Goal: Task Accomplishment & Management: Use online tool/utility

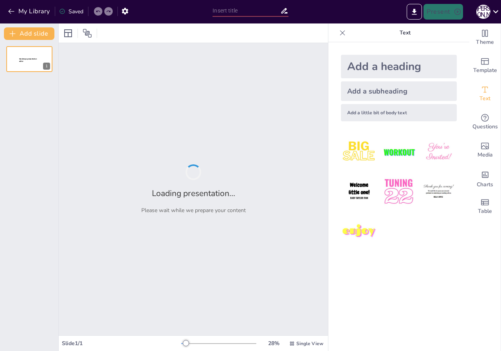
type input "Мрія з дитинства: шлях до виховательської професії"
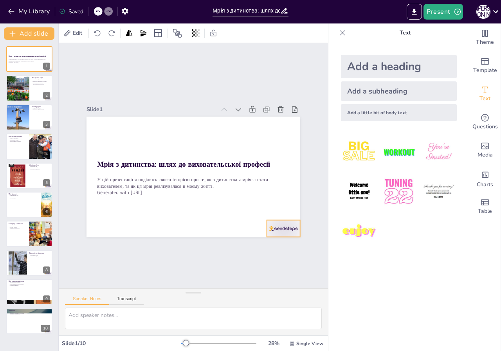
click at [269, 234] on div at bounding box center [268, 245] width 36 height 23
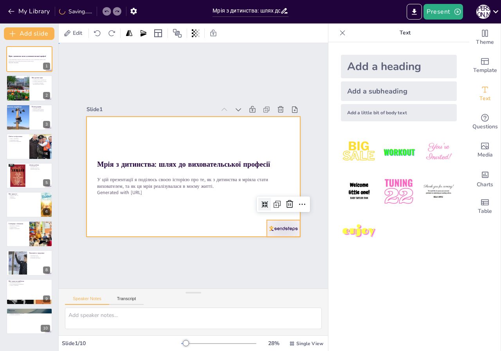
click at [222, 221] on div at bounding box center [192, 177] width 225 height 142
click at [20, 67] on div at bounding box center [29, 59] width 47 height 27
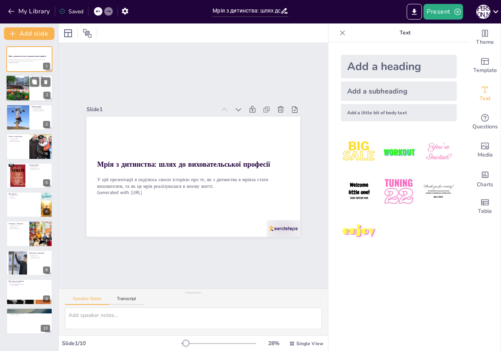
click at [20, 85] on div at bounding box center [17, 88] width 40 height 27
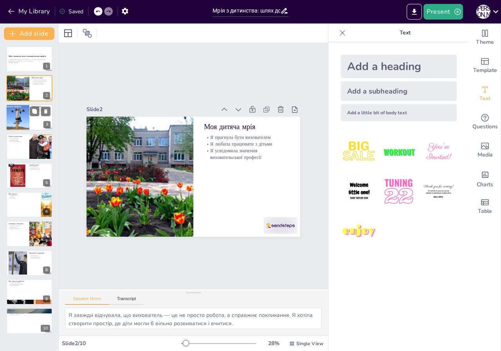
click at [34, 125] on div at bounding box center [29, 117] width 47 height 27
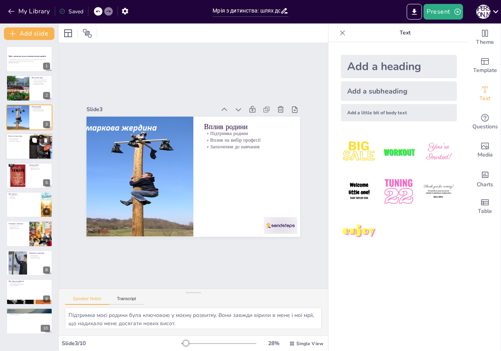
click at [32, 142] on icon at bounding box center [34, 140] width 5 height 5
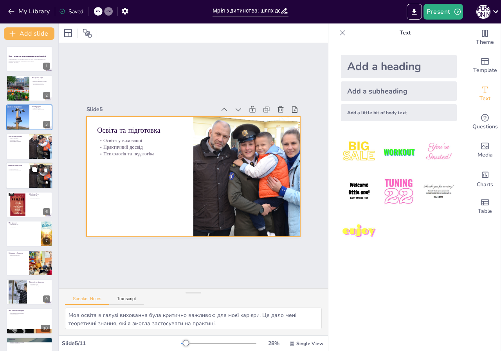
click at [23, 179] on div at bounding box center [29, 175] width 47 height 27
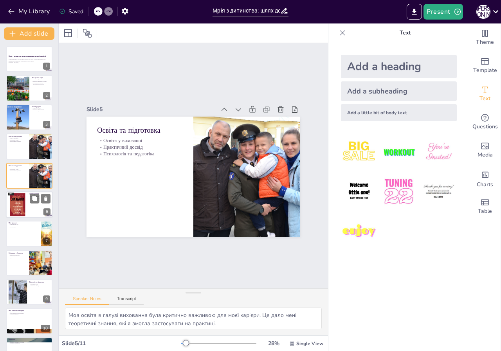
click at [34, 209] on div at bounding box center [29, 204] width 47 height 27
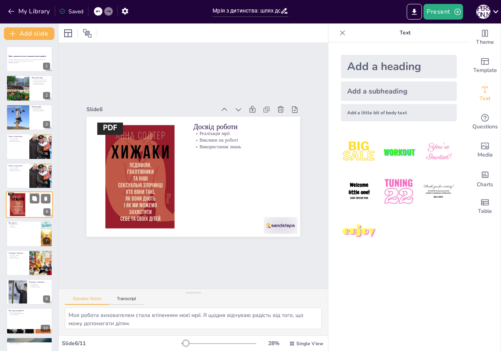
scroll to position [9, 0]
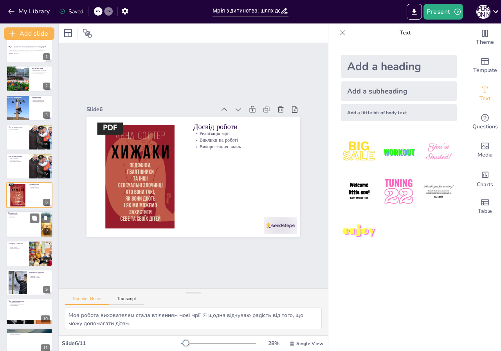
click at [33, 230] on div at bounding box center [29, 224] width 47 height 27
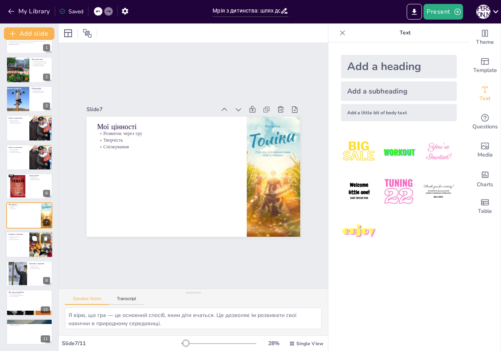
click at [21, 244] on div at bounding box center [29, 244] width 47 height 27
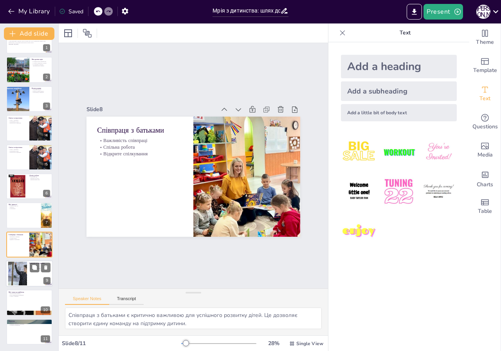
click at [19, 274] on div at bounding box center [17, 274] width 43 height 24
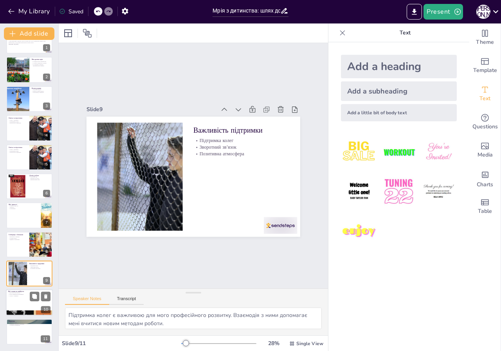
click at [19, 297] on div at bounding box center [29, 302] width 47 height 27
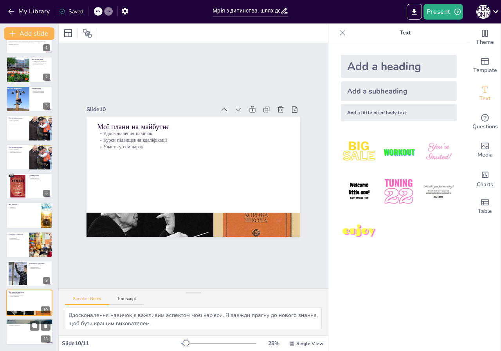
click at [20, 329] on div at bounding box center [29, 331] width 47 height 27
type textarea "Моя мрія стати вихователем стала реальністю, і я відчуваю величезну радість від…"
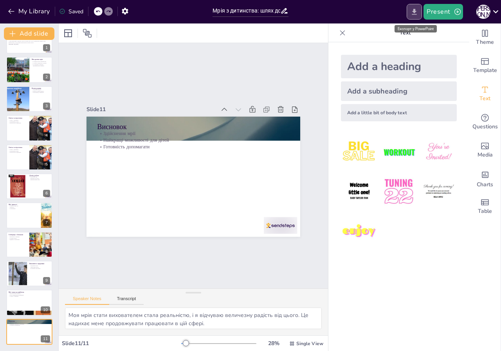
click at [415, 11] on icon "Export to PowerPoint" at bounding box center [414, 12] width 5 height 6
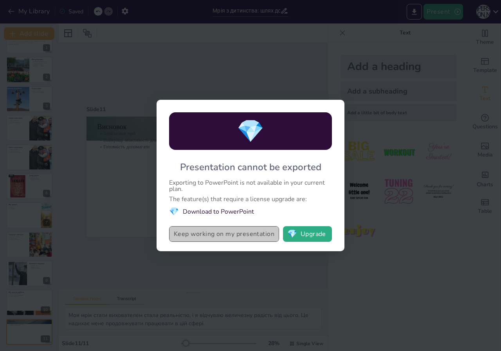
click at [242, 234] on button "Keep working on my presentation" at bounding box center [224, 234] width 110 height 16
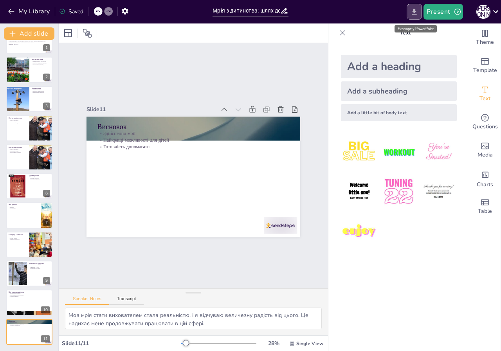
click at [414, 14] on icon "Export to PowerPoint" at bounding box center [414, 12] width 5 height 6
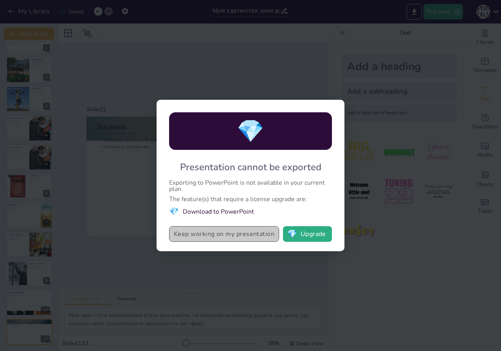
click at [228, 235] on button "Keep working on my presentation" at bounding box center [224, 234] width 110 height 16
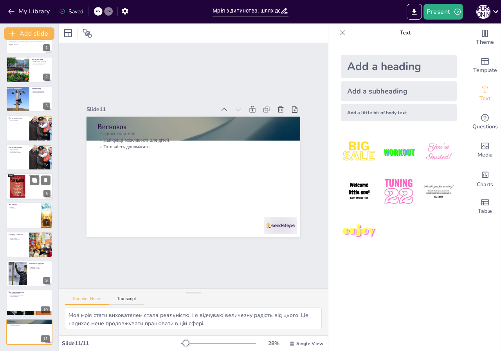
scroll to position [0, 0]
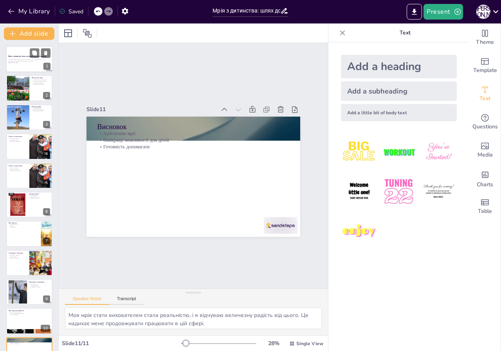
click at [21, 67] on div at bounding box center [29, 59] width 47 height 27
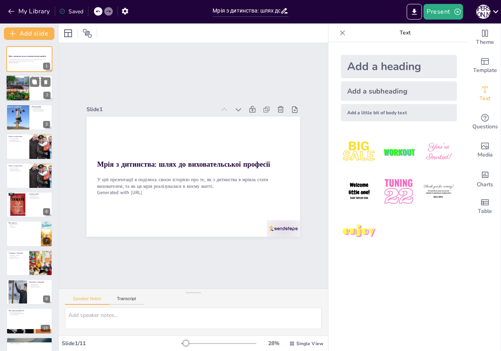
click at [31, 92] on div at bounding box center [29, 88] width 47 height 27
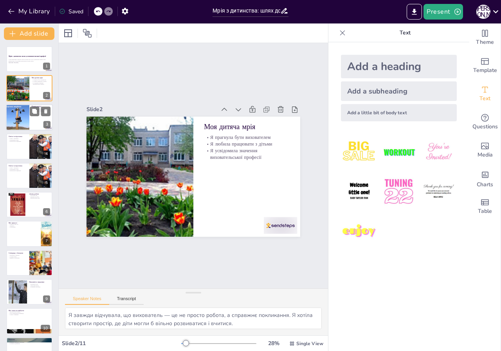
click at [24, 125] on div at bounding box center [17, 117] width 35 height 27
type textarea "Підтримка моєї родини була ключовою у моєму розвитку. Вони завжди вірили в мене…"
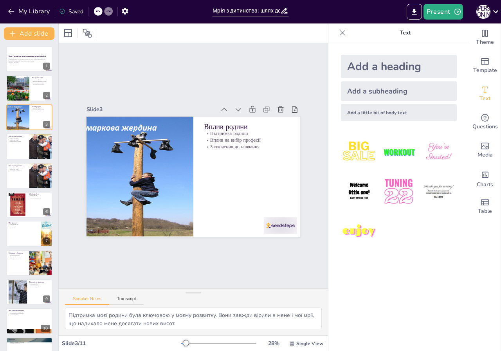
scroll to position [35, 0]
click at [387, 260] on div "Add a heading Add a subheading Add a little bit of body text" at bounding box center [398, 196] width 141 height 309
click at [401, 154] on img at bounding box center [398, 152] width 36 height 36
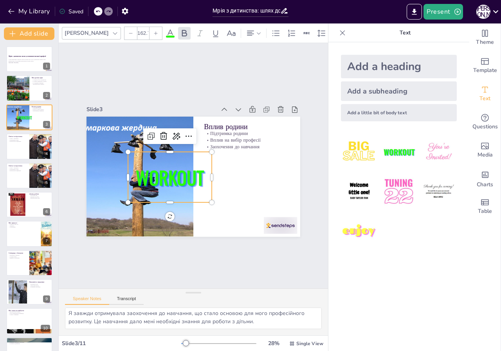
click at [107, 12] on icon at bounding box center [108, 11] width 5 height 5
click at [126, 11] on icon "button" at bounding box center [125, 11] width 8 height 8
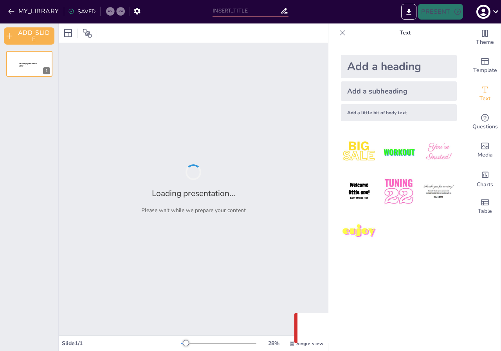
type input "Мрія з дитинства: шлях до виховательської професії"
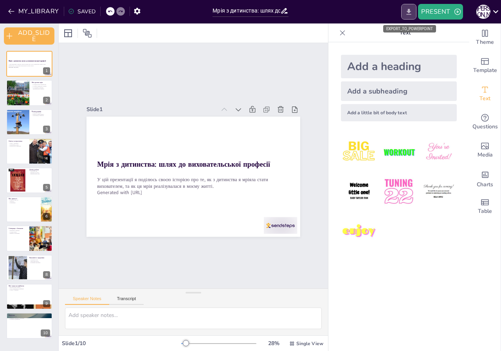
click at [410, 14] on icon "EXPORT_TO_POWERPOINT" at bounding box center [408, 12] width 5 height 6
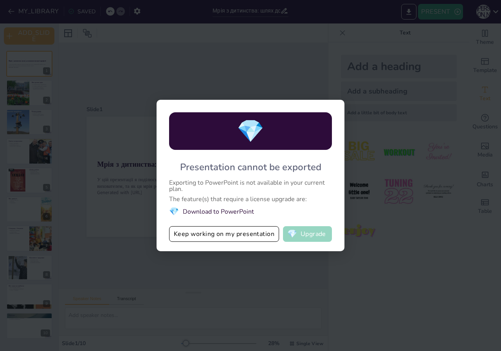
click at [299, 234] on button "💎 Upgrade" at bounding box center [307, 234] width 49 height 16
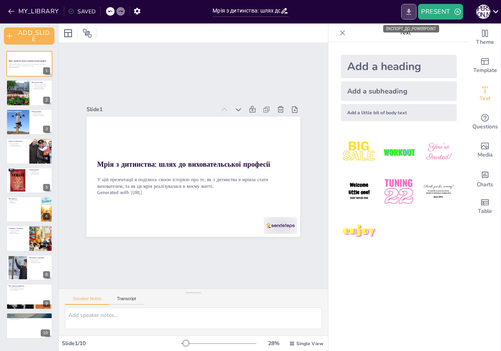
click at [409, 13] on icon "EXPORT_TO_POWERPOINT" at bounding box center [408, 12] width 8 height 8
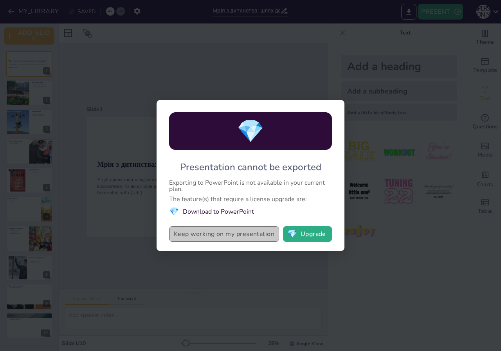
click at [238, 239] on button "Keep working on my presentation" at bounding box center [224, 234] width 110 height 16
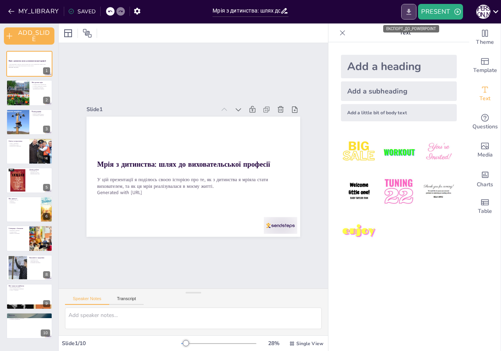
click at [409, 14] on icon "EXPORT_TO_POWERPOINT" at bounding box center [408, 12] width 8 height 8
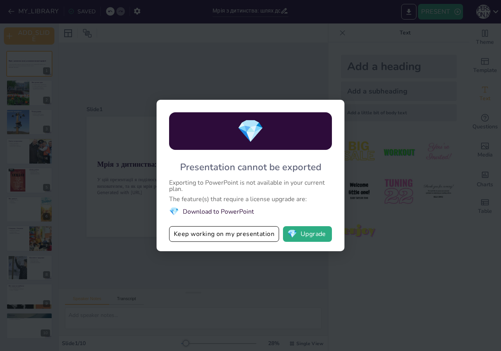
click at [242, 210] on li "💎 Download to PowerPoint" at bounding box center [250, 211] width 163 height 11
click at [239, 214] on li "💎 Download to PowerPoint" at bounding box center [250, 211] width 163 height 11
click at [205, 213] on li "💎 Download to PowerPoint" at bounding box center [250, 211] width 163 height 11
click at [205, 211] on li "💎 Download to PowerPoint" at bounding box center [250, 211] width 163 height 11
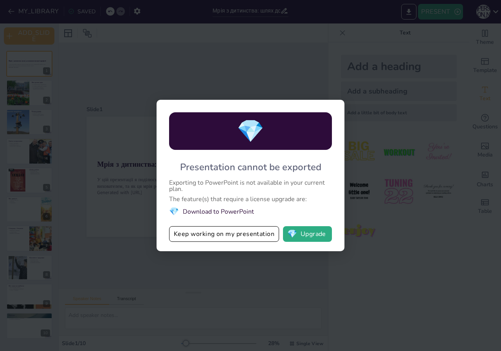
click at [205, 211] on li "💎 Download to PowerPoint" at bounding box center [250, 211] width 163 height 11
click at [216, 210] on li "💎 Download to PowerPoint" at bounding box center [250, 211] width 163 height 11
click at [216, 214] on li "💎 Download to PowerPoint" at bounding box center [250, 211] width 163 height 11
click at [175, 210] on span "💎" at bounding box center [174, 211] width 10 height 11
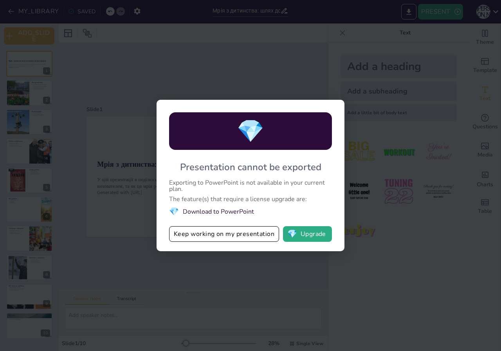
click at [256, 125] on span "💎" at bounding box center [250, 131] width 27 height 30
click at [257, 128] on span "💎" at bounding box center [250, 131] width 27 height 30
drag, startPoint x: 372, startPoint y: 270, endPoint x: 368, endPoint y: 268, distance: 4.8
click at [372, 269] on div "💎 Presentation cannot be exported Exporting to PowerPoint is not available in y…" at bounding box center [250, 175] width 501 height 351
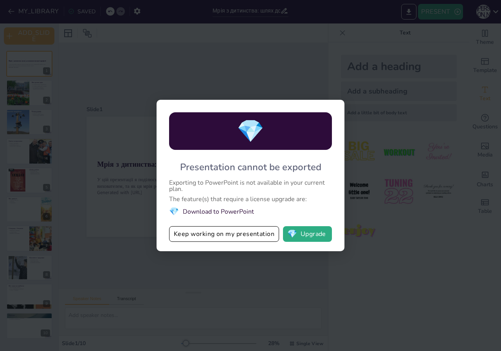
drag, startPoint x: 357, startPoint y: 217, endPoint x: 342, endPoint y: 145, distance: 73.2
click at [356, 207] on div "💎 Presentation cannot be exported Exporting to PowerPoint is not available in y…" at bounding box center [250, 175] width 501 height 351
